Goal: Transaction & Acquisition: Purchase product/service

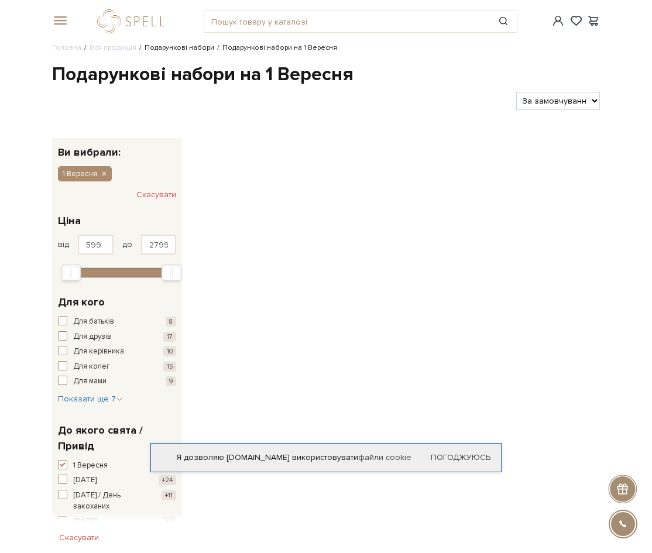
click at [171, 47] on link "Подарункові набори" at bounding box center [180, 47] width 70 height 9
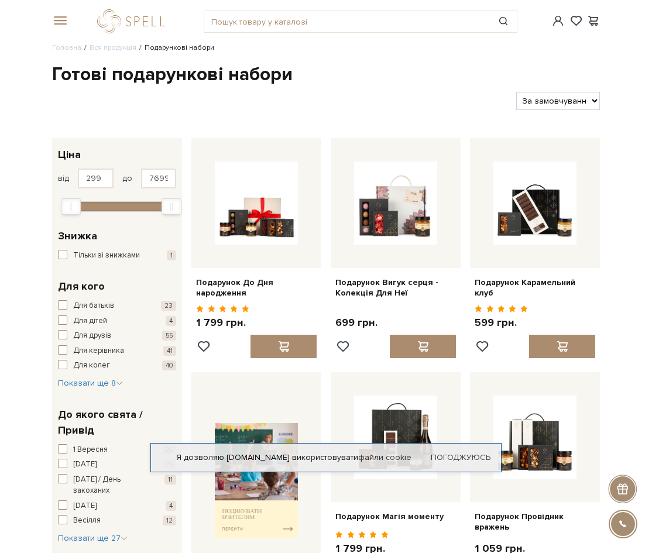
click at [595, 106] on select "За замовчуванням За Ціною (зростання) За Ціною (зменшення) Новинки За популярні…" at bounding box center [558, 101] width 84 height 18
select select "[URL][DOMAIN_NAME]"
click at [516, 92] on select "За замовчуванням За Ціною (зростання) За Ціною (зменшення) Новинки За популярні…" at bounding box center [558, 101] width 84 height 18
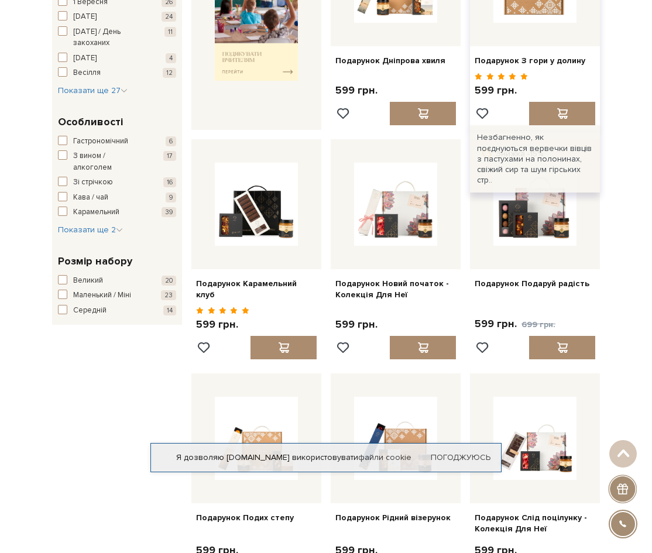
scroll to position [468, 0]
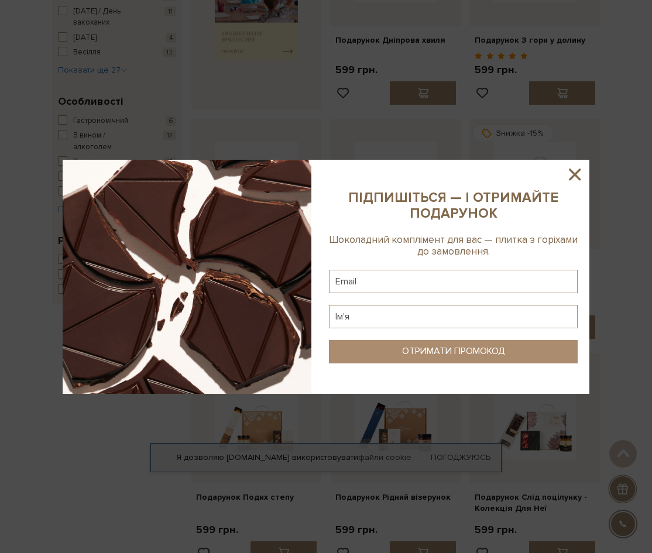
click at [575, 177] on icon at bounding box center [575, 174] width 20 height 20
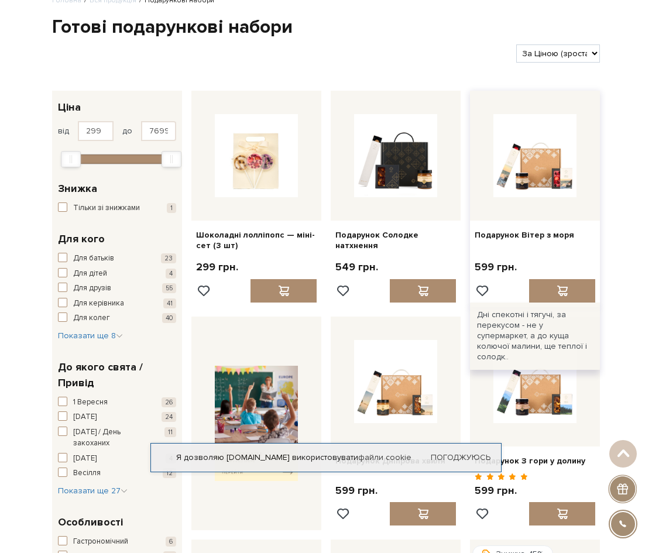
scroll to position [0, 0]
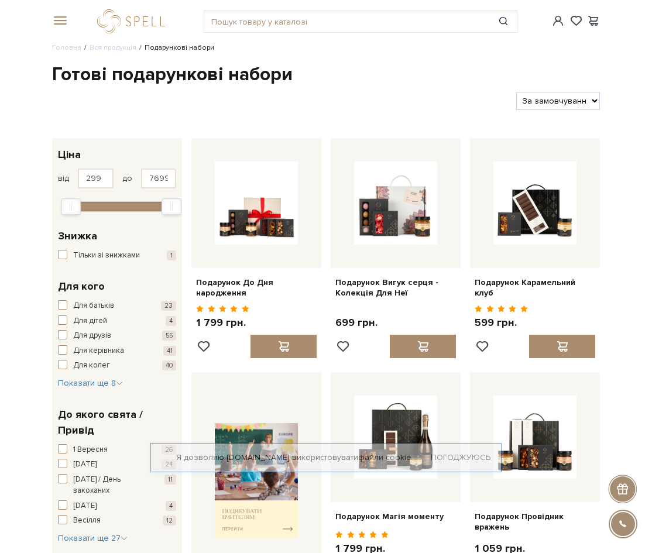
select select "[URL][DOMAIN_NAME]"
